Goal: Task Accomplishment & Management: Use online tool/utility

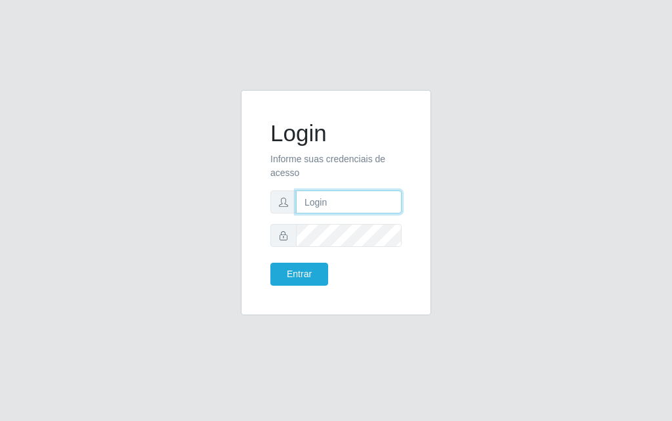
click at [329, 208] on input "text" at bounding box center [349, 201] width 106 height 23
type input "[PERSON_NAME]"
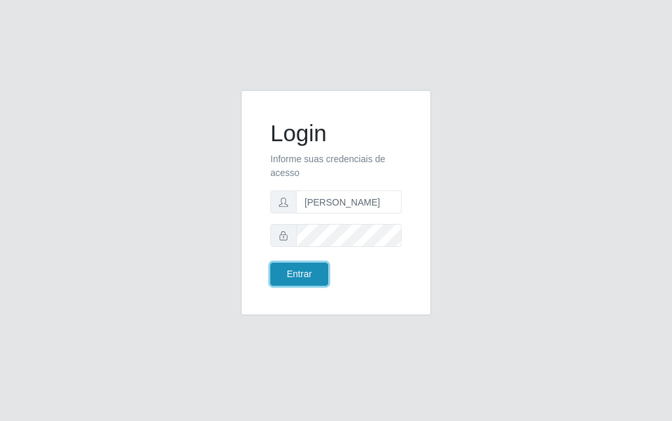
click at [304, 268] on button "Entrar" at bounding box center [299, 273] width 58 height 23
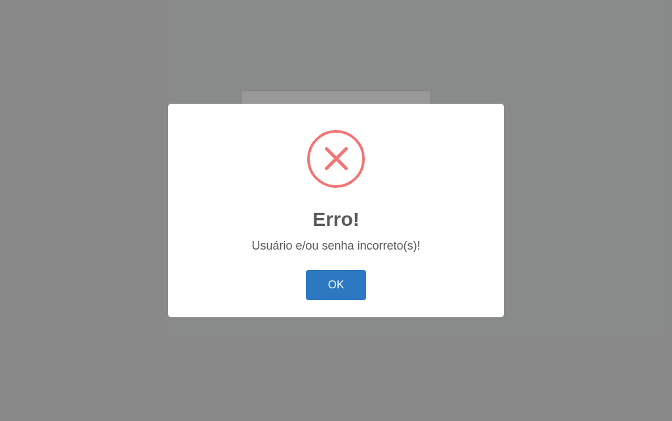
click at [346, 293] on button "OK" at bounding box center [336, 285] width 61 height 31
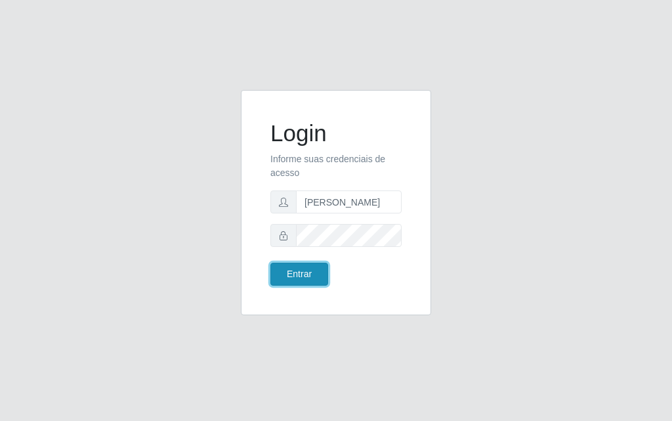
click at [276, 272] on button "Entrar" at bounding box center [299, 273] width 58 height 23
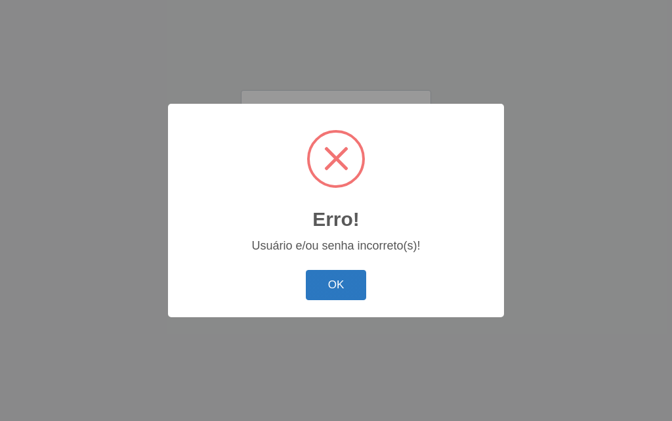
click at [323, 284] on button "OK" at bounding box center [336, 285] width 61 height 31
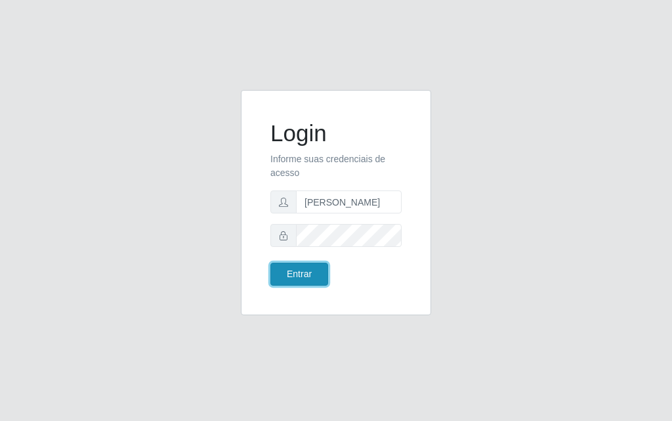
click at [293, 277] on button "Entrar" at bounding box center [299, 273] width 58 height 23
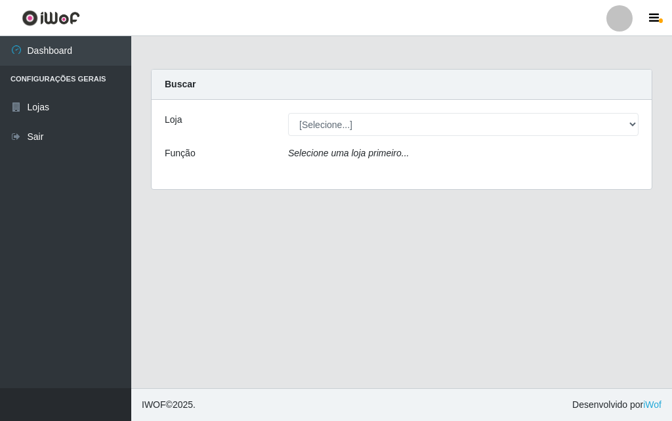
click at [640, 119] on div "[Selecione...] Divino Fogão - [GEOGRAPHIC_DATA]" at bounding box center [463, 124] width 370 height 23
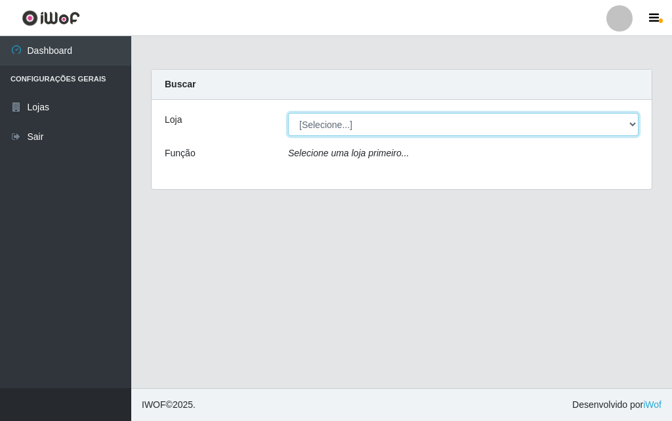
click at [629, 128] on select "[Selecione...] Divino Fogão - [GEOGRAPHIC_DATA]" at bounding box center [463, 124] width 350 height 23
select select "499"
click at [288, 113] on select "[Selecione...] Divino Fogão - [GEOGRAPHIC_DATA]" at bounding box center [463, 124] width 350 height 23
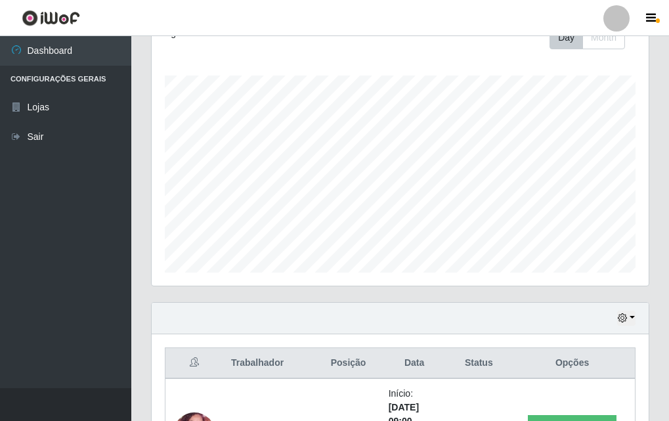
scroll to position [394, 0]
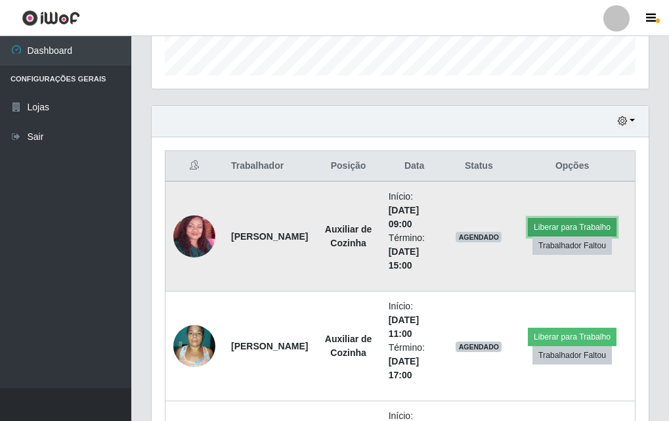
click at [573, 223] on button "Liberar para Trabalho" at bounding box center [572, 227] width 89 height 18
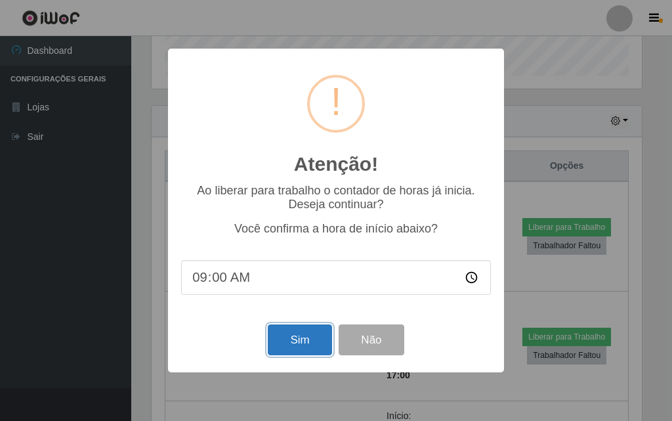
click at [278, 346] on button "Sim" at bounding box center [300, 339] width 64 height 31
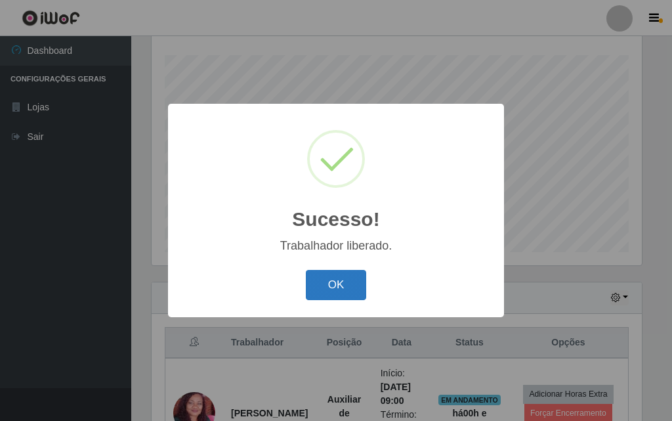
click at [318, 296] on button "OK" at bounding box center [336, 285] width 61 height 31
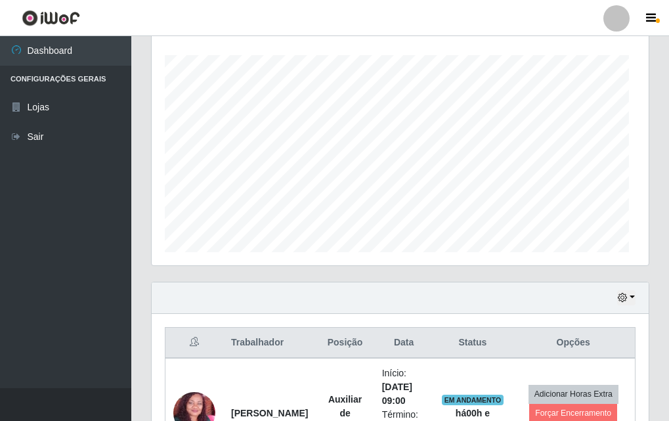
scroll to position [272, 497]
